Goal: Navigation & Orientation: Find specific page/section

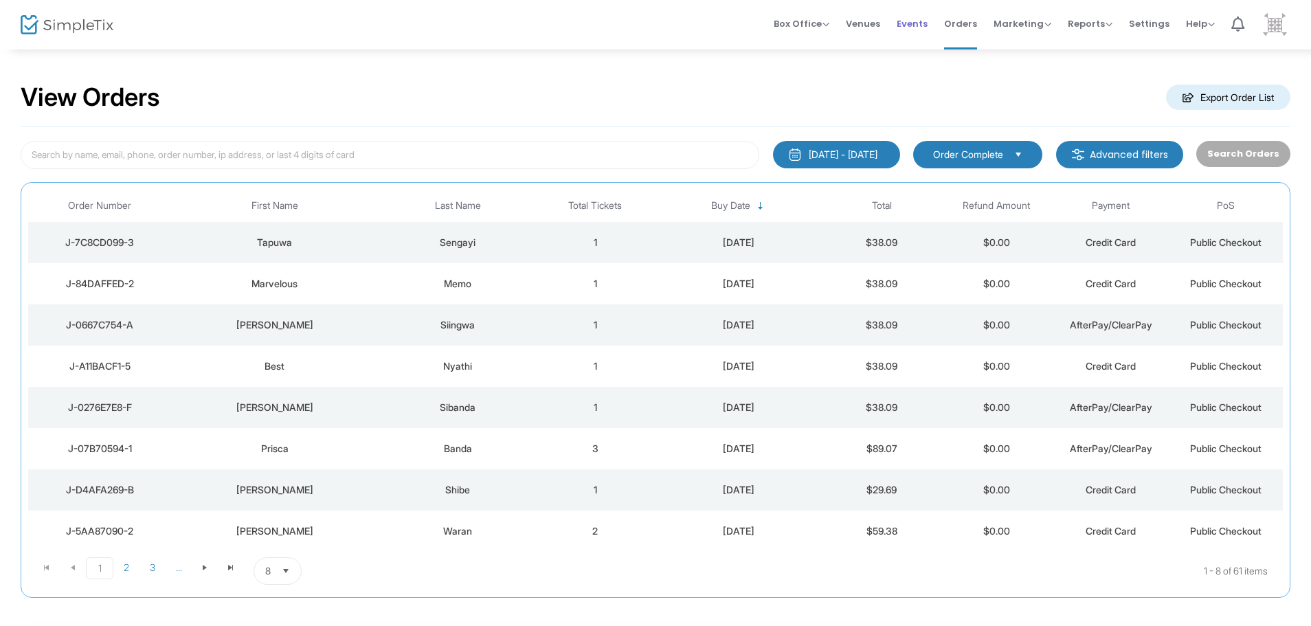
click at [915, 29] on span "Events" at bounding box center [912, 23] width 31 height 35
